Goal: Book appointment/travel/reservation

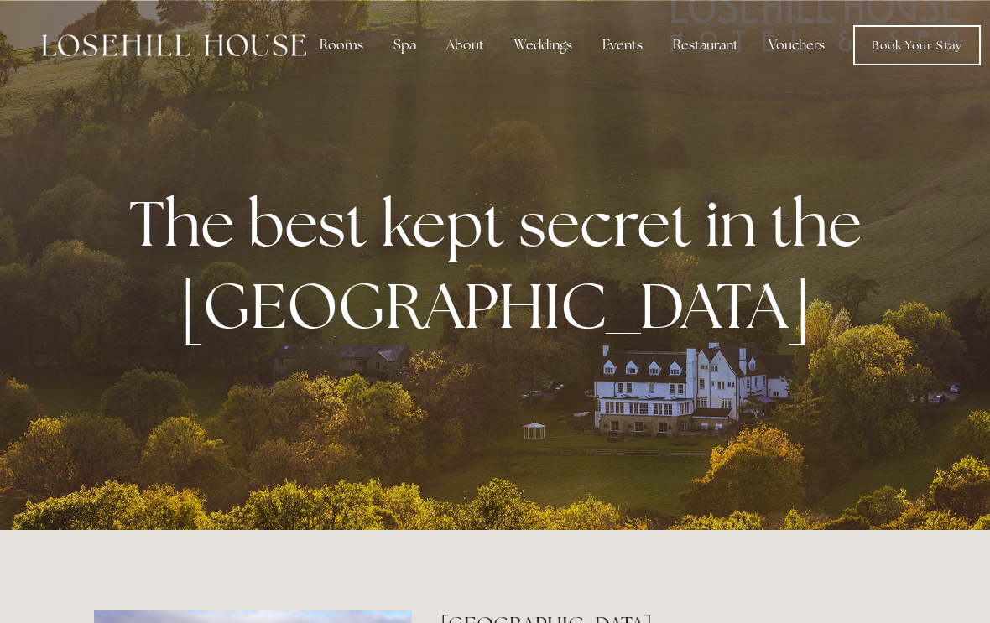
click at [340, 44] on div "Rooms" at bounding box center [341, 46] width 70 height 34
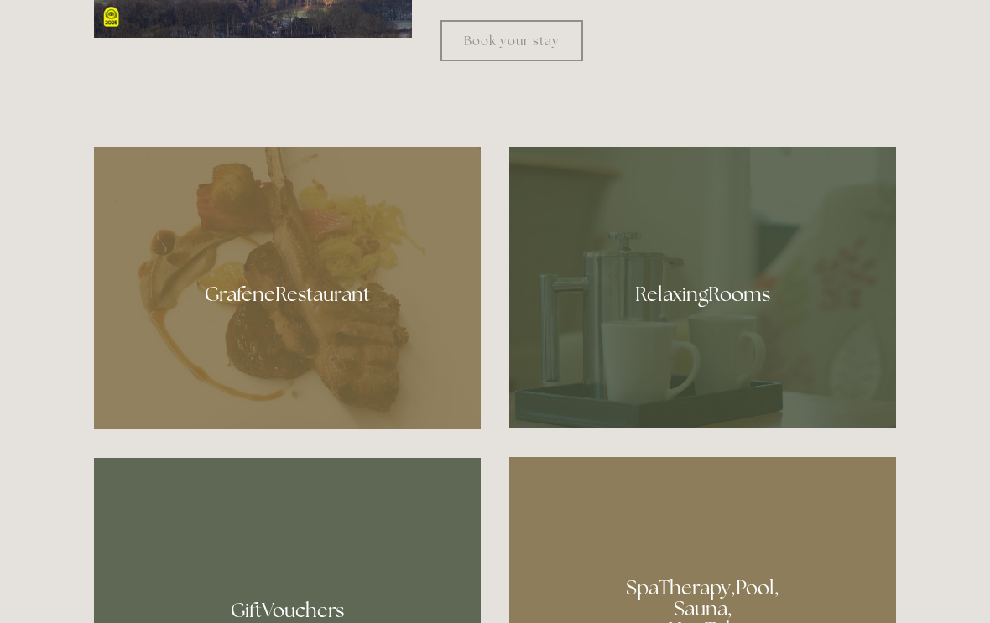
scroll to position [890, 0]
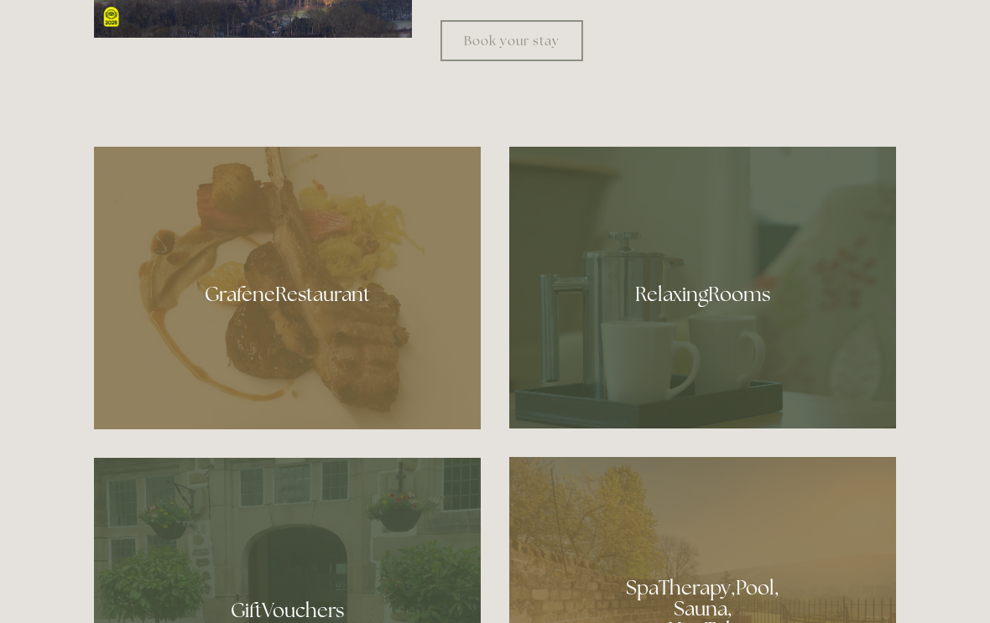
click at [757, 318] on div at bounding box center [702, 288] width 387 height 282
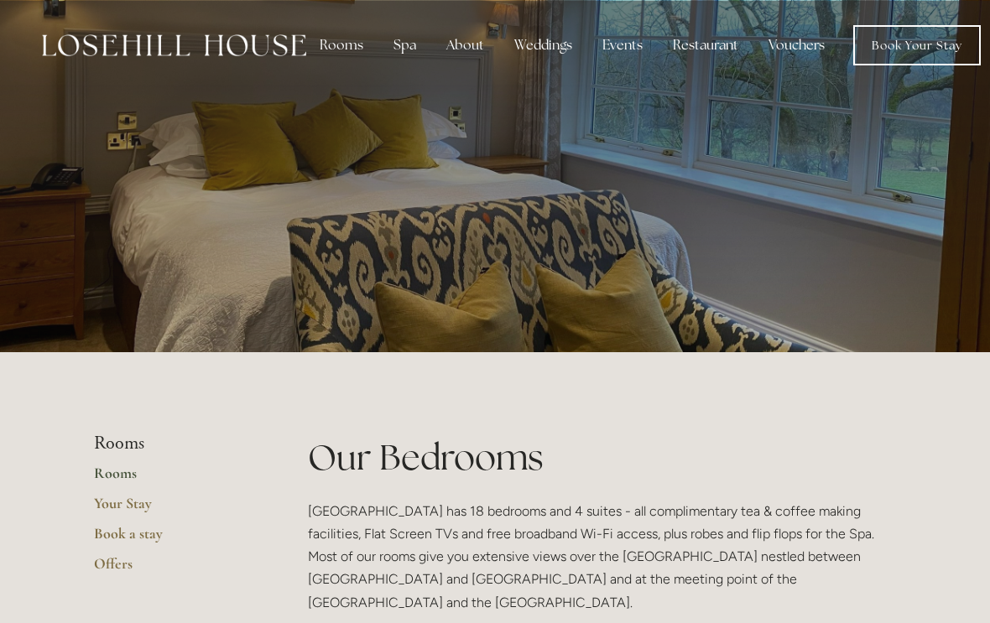
click at [721, 41] on div "Restaurant" at bounding box center [705, 46] width 92 height 34
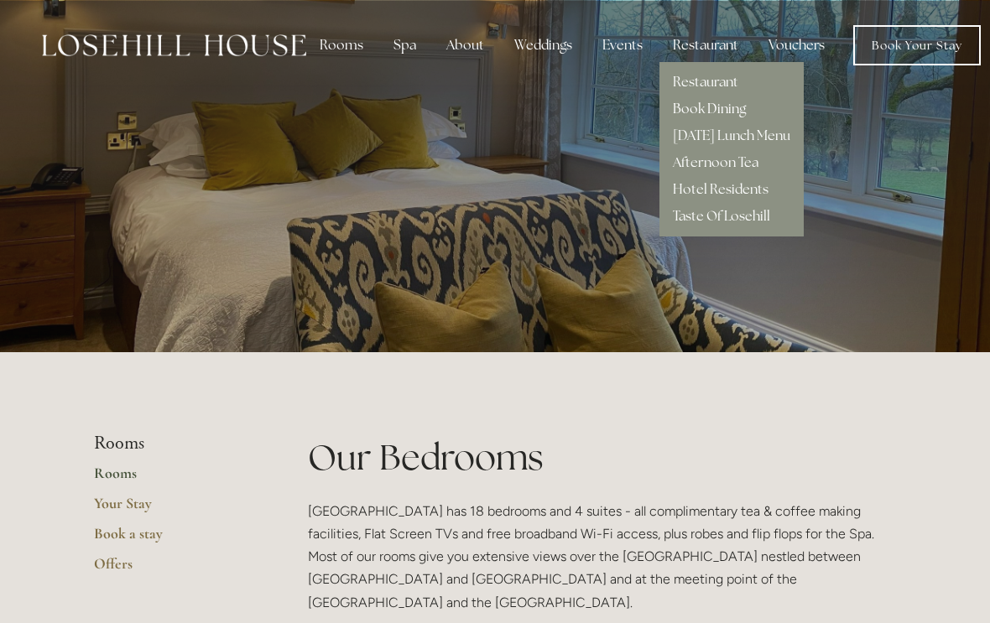
click at [730, 112] on link "Book Dining" at bounding box center [709, 109] width 73 height 18
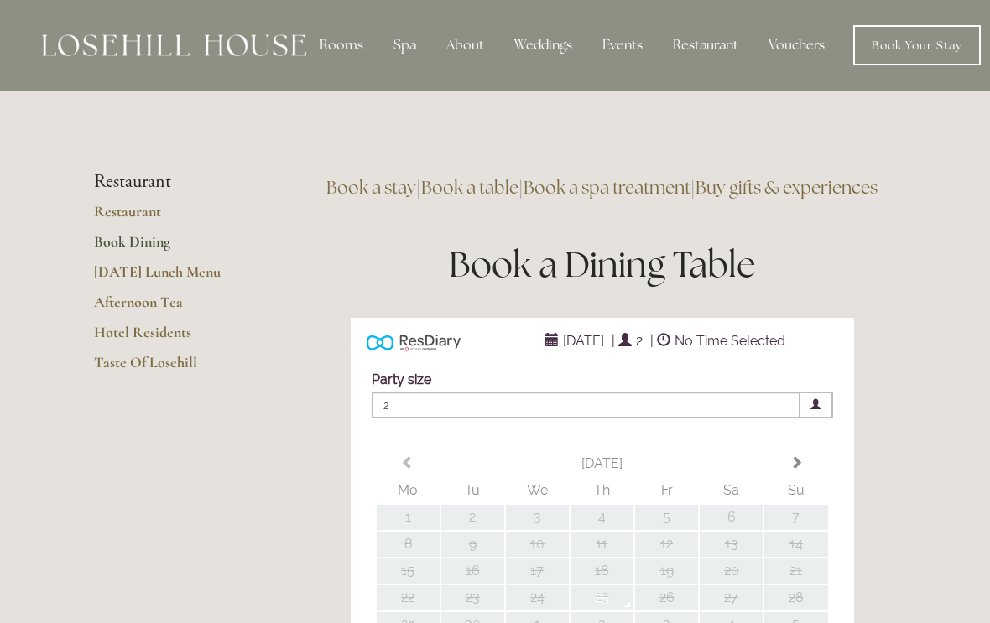
type input "Any Area"
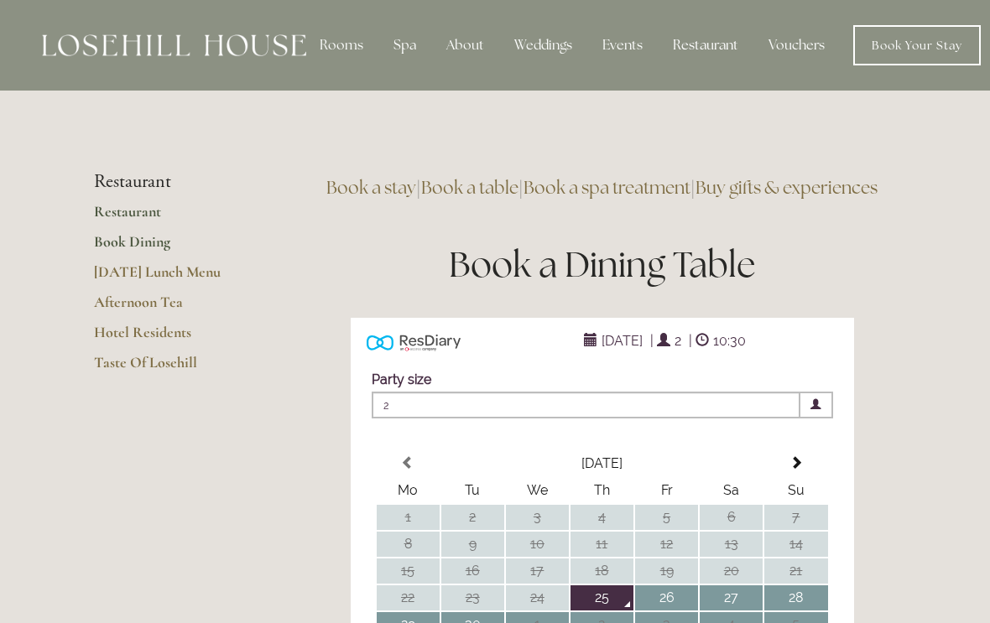
click at [149, 221] on link "Restaurant" at bounding box center [174, 217] width 160 height 30
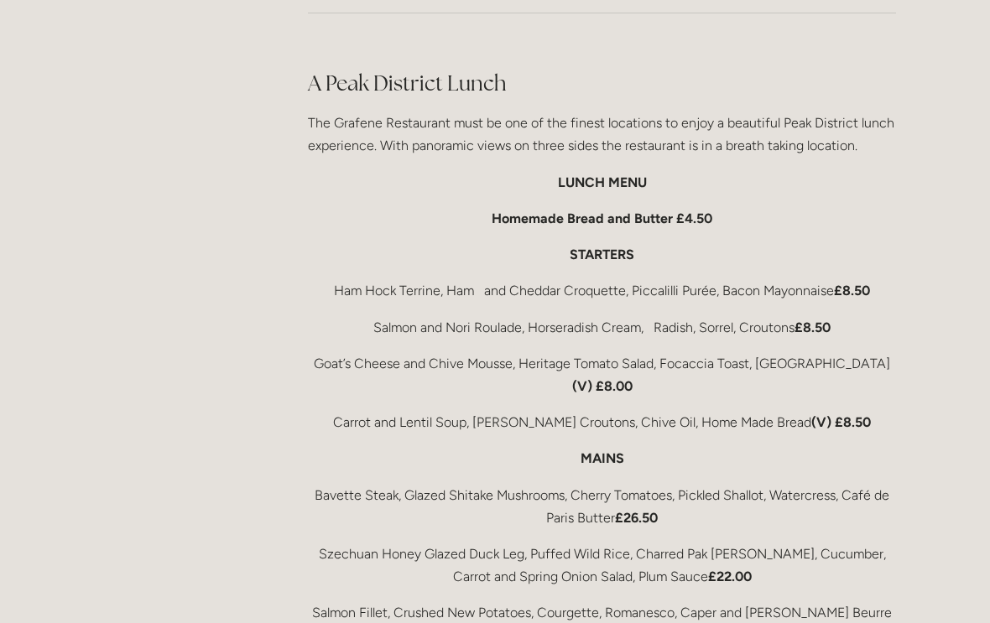
scroll to position [2689, 0]
